Goal: Check status: Check status

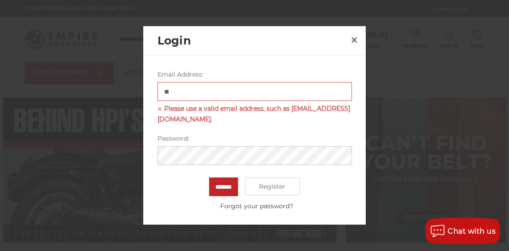
type input "**********"
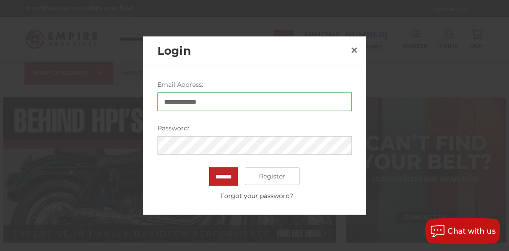
click at [209, 167] on input "*******" at bounding box center [223, 176] width 29 height 19
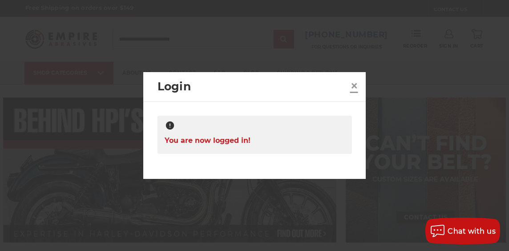
click at [353, 86] on span "×" at bounding box center [354, 85] width 8 height 17
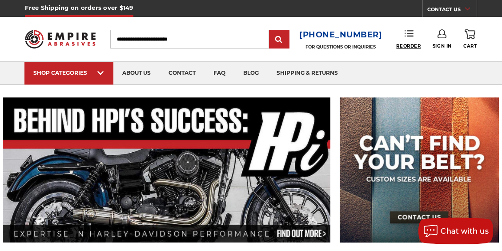
click at [403, 45] on span "Reorder" at bounding box center [408, 46] width 24 height 6
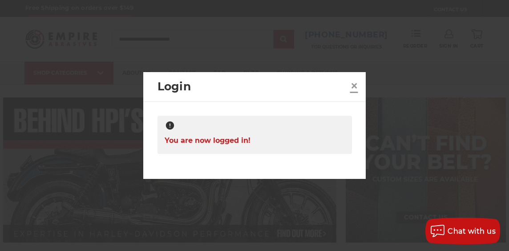
click at [352, 87] on span "×" at bounding box center [354, 85] width 8 height 17
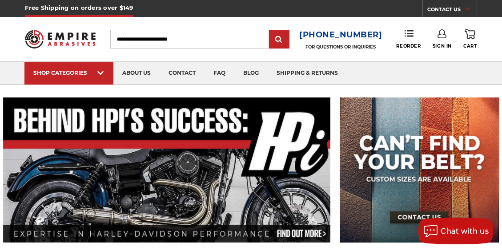
click at [443, 32] on icon at bounding box center [442, 33] width 9 height 9
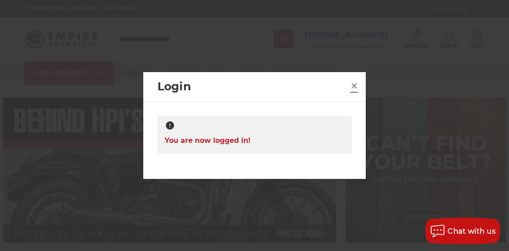
click at [351, 85] on span "×" at bounding box center [354, 85] width 8 height 17
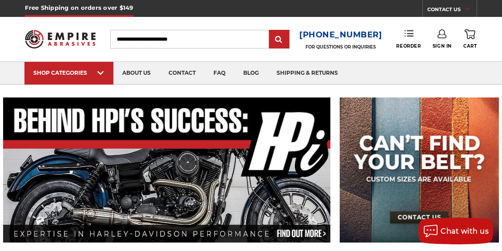
click at [407, 37] on icon at bounding box center [409, 33] width 9 height 9
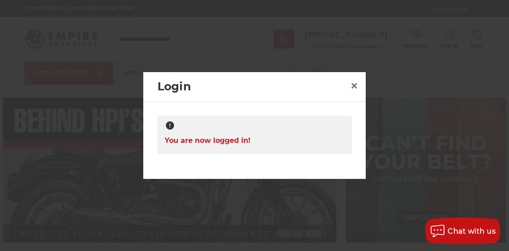
click at [221, 144] on span "You are now logged in!" at bounding box center [208, 140] width 86 height 17
click at [352, 86] on span "×" at bounding box center [354, 85] width 8 height 17
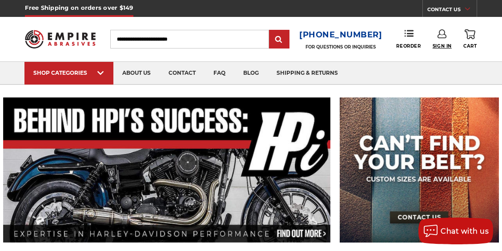
click at [445, 47] on span "Sign In" at bounding box center [442, 46] width 19 height 6
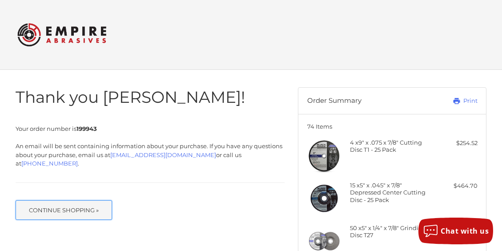
click at [102, 201] on button "Continue Shopping »" at bounding box center [64, 210] width 97 height 20
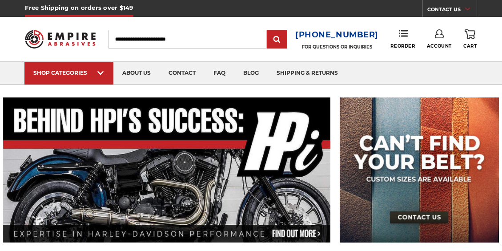
click at [443, 37] on use at bounding box center [439, 33] width 9 height 9
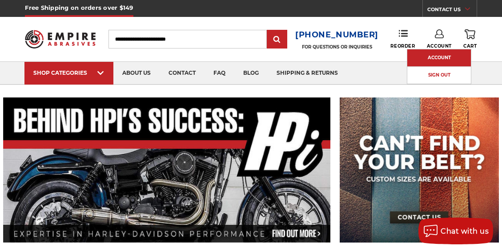
click at [443, 57] on link "Account" at bounding box center [440, 57] width 64 height 17
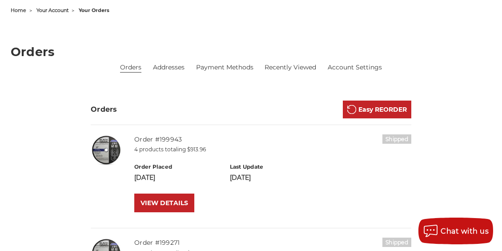
scroll to position [178, 0]
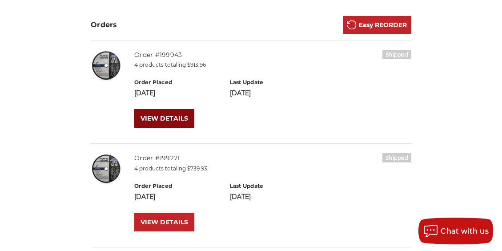
click at [162, 121] on link "VIEW DETAILS" at bounding box center [164, 118] width 60 height 19
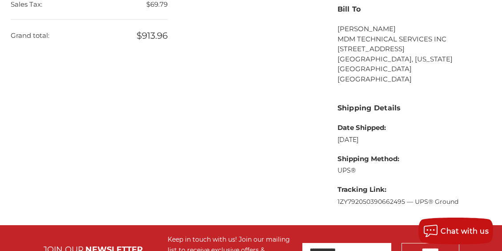
scroll to position [623, 0]
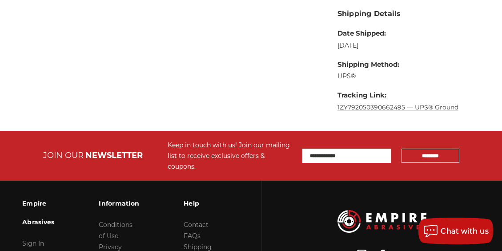
click at [395, 103] on link "1ZY792050390662495 — UPS® Ground" at bounding box center [398, 107] width 121 height 8
